Goal: Find specific page/section: Find specific page/section

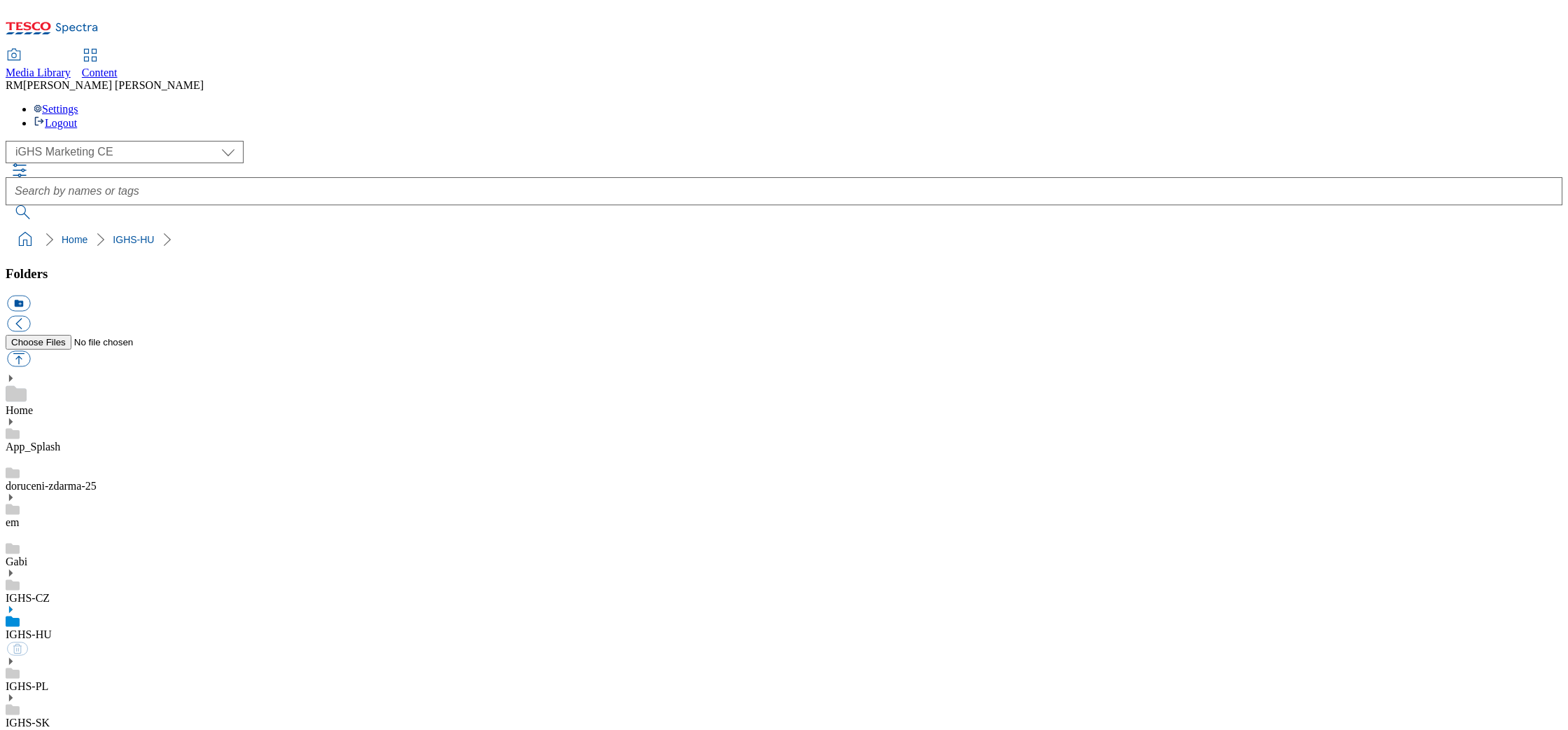
select select "flare-ighs-ce-mktg"
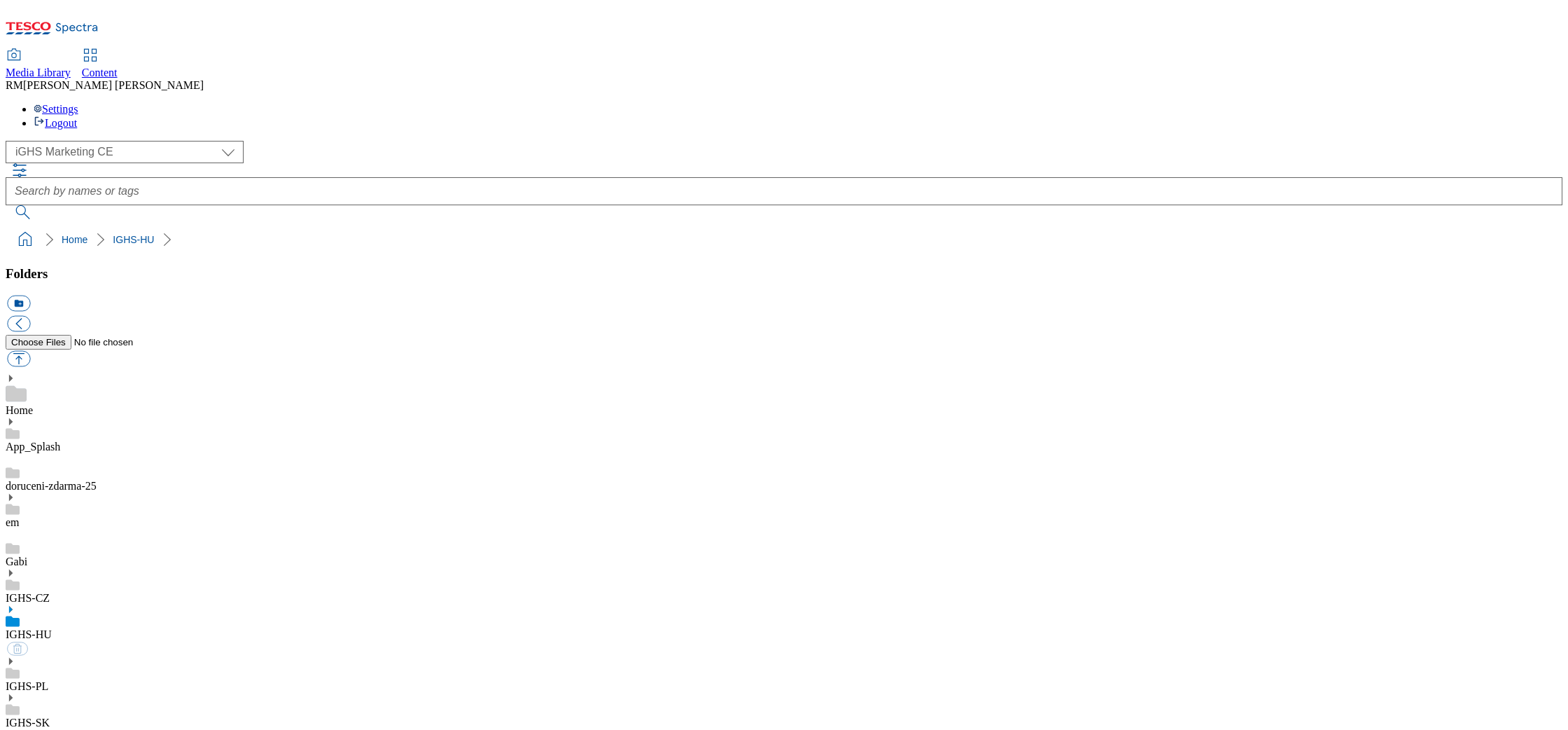
select select "flare-ighs-ce-mktg"
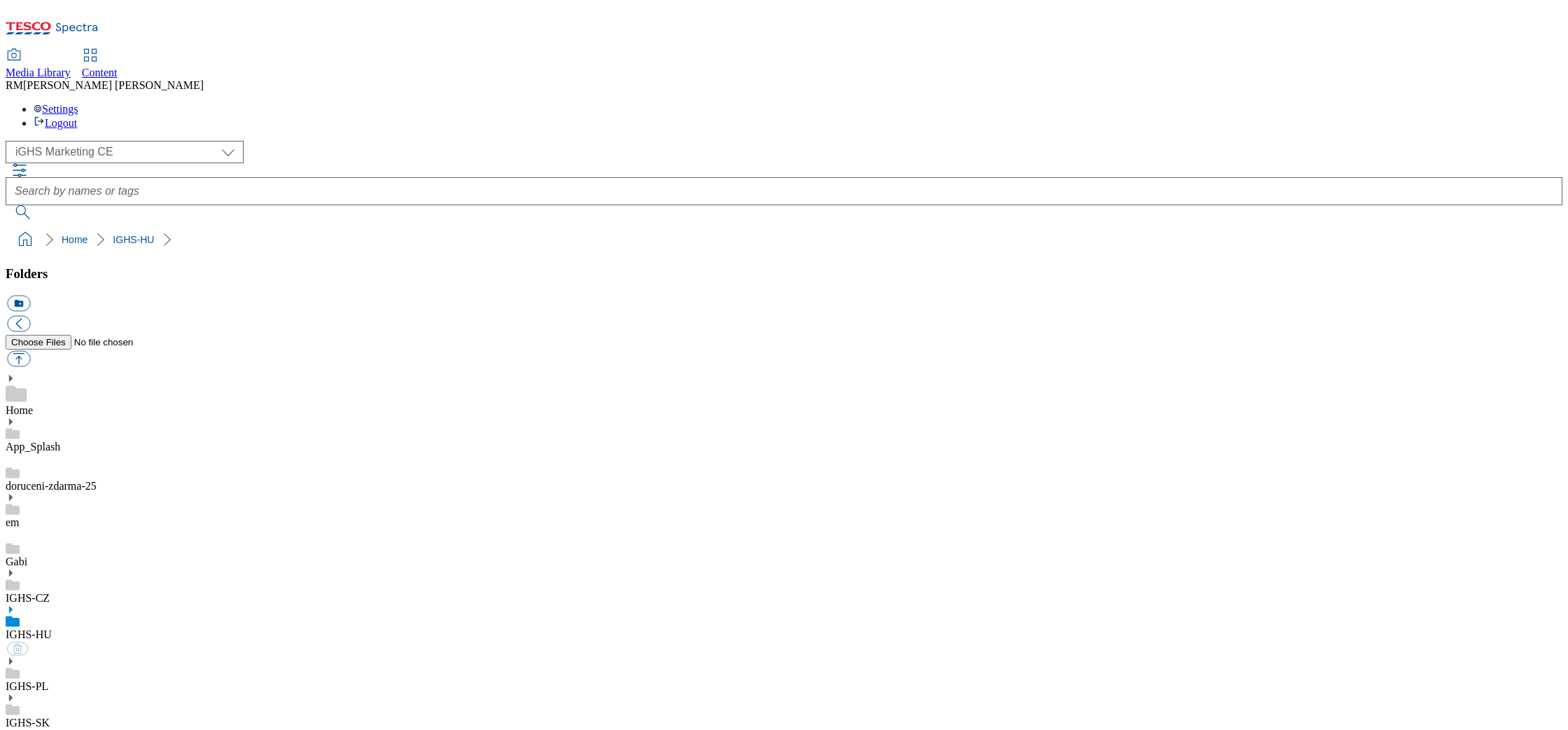
select select "flare-ighs-ce-mktg"
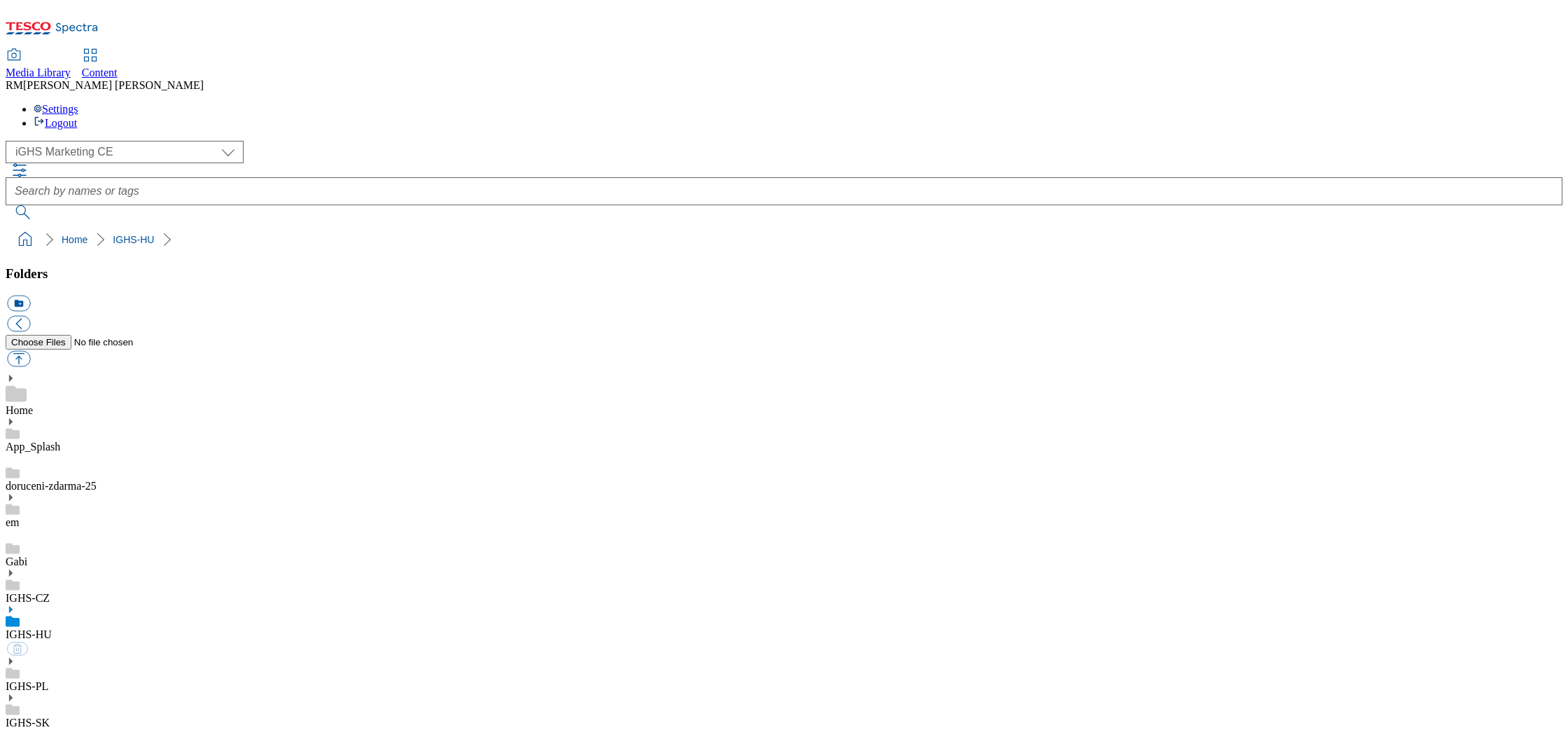
select select "flare-ighs-ce-mktg"
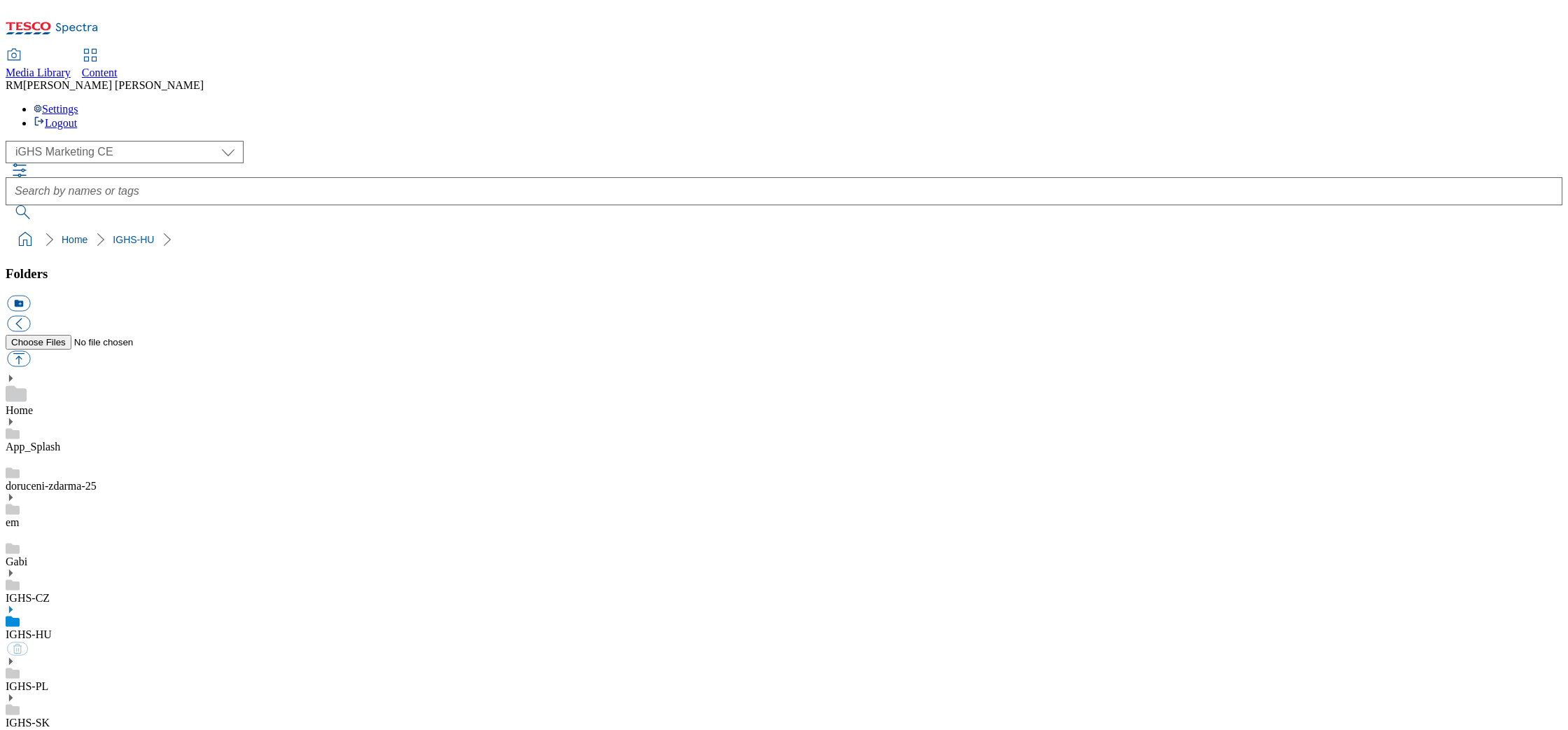
select select "flare-ighs-ce-mktg"
